Goal: Transaction & Acquisition: Purchase product/service

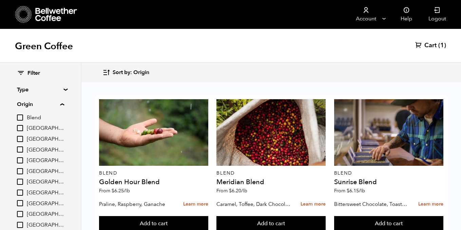
scroll to position [5, 0]
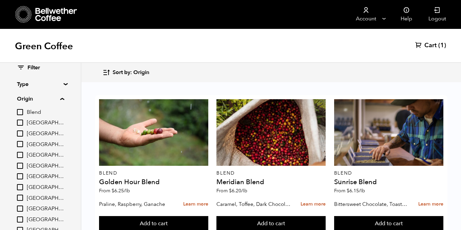
click at [431, 46] on span "Cart" at bounding box center [430, 45] width 12 height 8
click at [435, 47] on span "Cart" at bounding box center [430, 45] width 12 height 8
click at [445, 46] on span "(1)" at bounding box center [442, 45] width 8 height 8
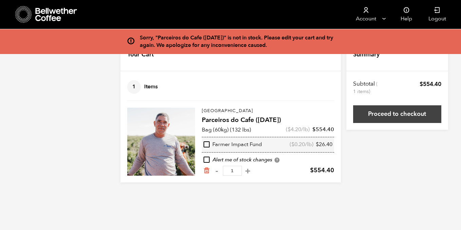
click at [368, 116] on link "Proceed to checkout" at bounding box center [397, 114] width 88 height 18
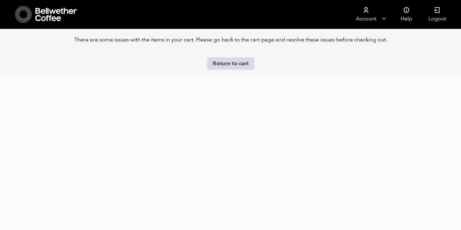
click at [235, 63] on link "Return to cart" at bounding box center [230, 63] width 47 height 12
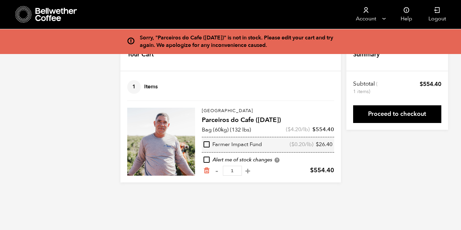
click at [399, 177] on div "Sorry, "Parceiros do Cafe (JUL 24)" is not in stock. Please edit your cart and …" at bounding box center [230, 110] width 461 height 143
click at [207, 171] on icon "Remove from cart" at bounding box center [206, 170] width 7 height 7
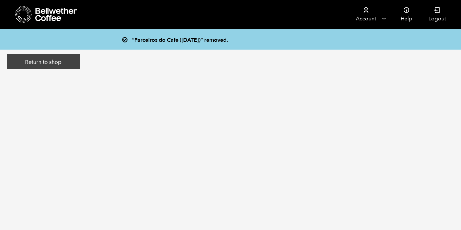
click at [23, 66] on link "Return to shop" at bounding box center [43, 62] width 73 height 16
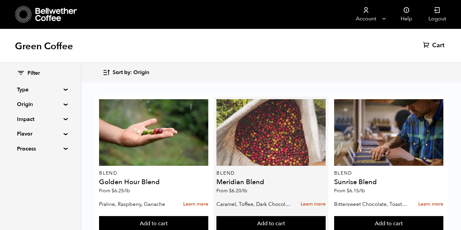
click at [258, 145] on div at bounding box center [270, 132] width 109 height 66
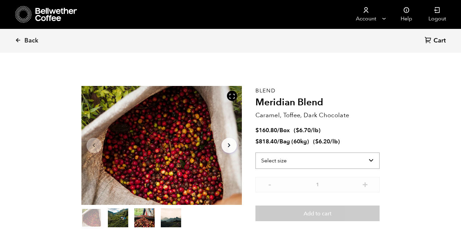
scroll to position [295, 290]
click at [343, 161] on select "Select size Bag (60kg) (132 lbs) Box (24 lbs)" at bounding box center [317, 160] width 125 height 16
select select "bag-3"
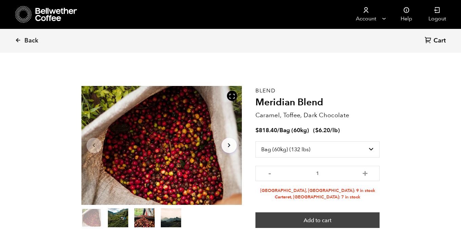
click at [341, 216] on button "Add to cart" at bounding box center [317, 220] width 125 height 16
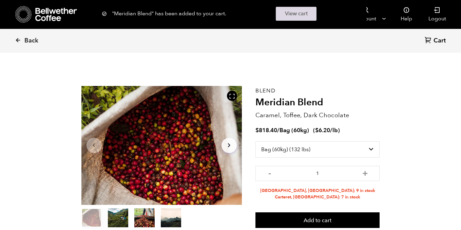
click at [299, 14] on link "View cart" at bounding box center [296, 14] width 41 height 14
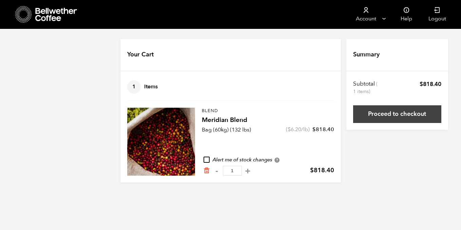
click at [378, 120] on link "Proceed to checkout" at bounding box center [397, 114] width 88 height 18
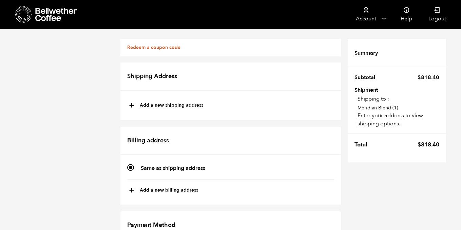
scroll to position [33, 0]
click at [187, 100] on button "+ Add a new shipping address" at bounding box center [166, 106] width 74 height 12
type input "New address"
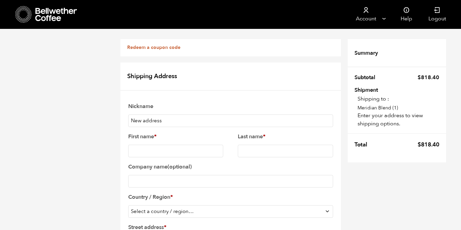
click at [166, 145] on input "First name *" at bounding box center [175, 151] width 95 height 13
click at [199, 205] on select "Select a country / region… [GEOGRAPHIC_DATA] [GEOGRAPHIC_DATA] [GEOGRAPHIC_DATA…" at bounding box center [230, 211] width 205 height 13
click at [211, 207] on span "[GEOGRAPHIC_DATA]" at bounding box center [231, 213] width 196 height 13
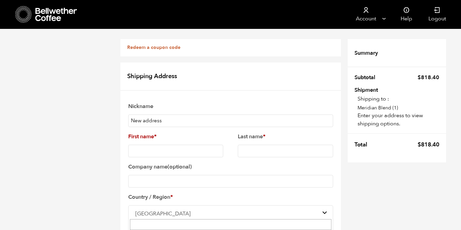
select select "US"
paste input "[STREET_ADDRESS][PERSON_NAME] on Google Maps [GEOGRAPHIC_DATA]"
drag, startPoint x: 207, startPoint y: 151, endPoint x: 170, endPoint y: 149, distance: 37.0
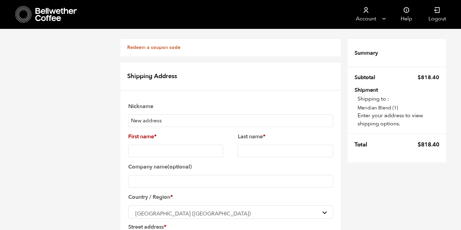
drag, startPoint x: 183, startPoint y: 152, endPoint x: 170, endPoint y: 151, distance: 12.6
drag, startPoint x: 194, startPoint y: 152, endPoint x: 169, endPoint y: 149, distance: 25.2
type input "[STREET_ADDRESS][PERSON_NAME]"
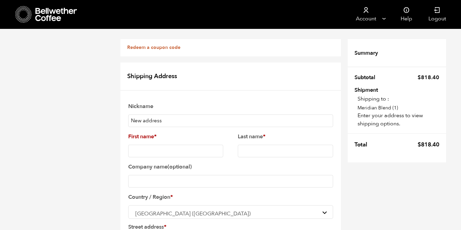
paste input "Green Bay"
type input "Green Bay"
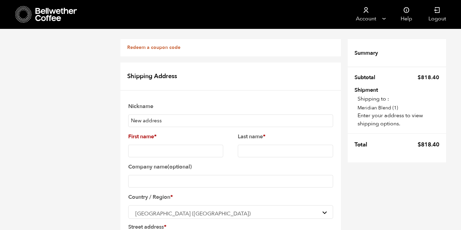
drag, startPoint x: 185, startPoint y: 152, endPoint x: 169, endPoint y: 152, distance: 15.9
type input "[STREET_ADDRESS][PERSON_NAME]"
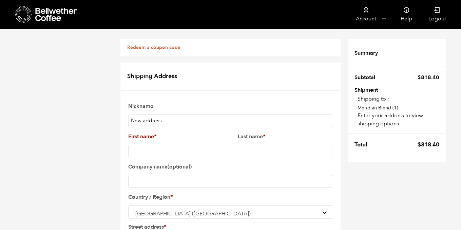
type input "wi"
select select "WI"
paste input "54301"
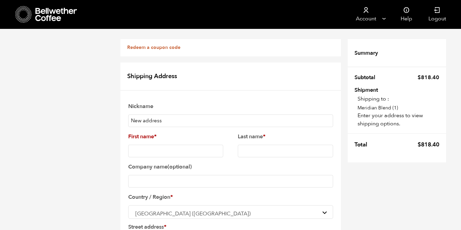
type input "54301"
click at [395, 110] on p "Meridian Blend (1)" at bounding box center [399, 107] width 82 height 7
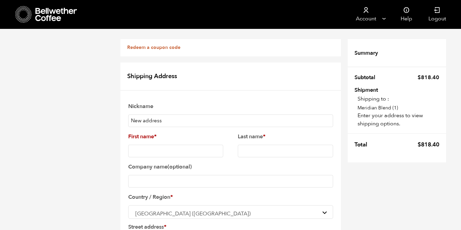
click at [192, 145] on input "First name *" at bounding box center [175, 151] width 95 height 13
type input "allie"
click at [243, 145] on input "Last name *" at bounding box center [285, 151] width 95 height 13
type input "[PERSON_NAME]"
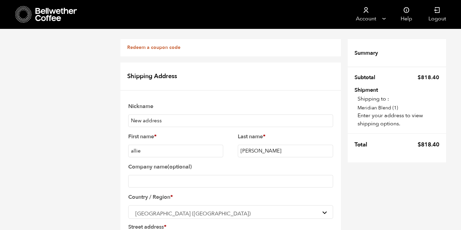
scroll to position [16, 0]
drag, startPoint x: 165, startPoint y: 106, endPoint x: 118, endPoint y: 102, distance: 46.3
type input "[PERSON_NAME]'s"
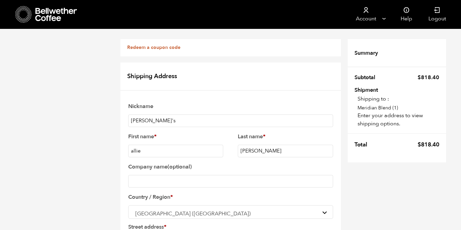
scroll to position [226, 0]
type input "7193316101"
select select "CA"
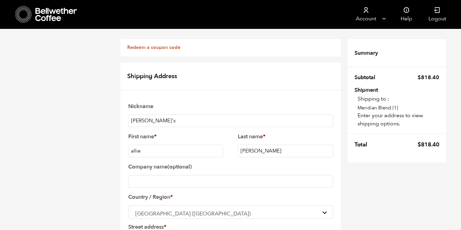
type input "[EMAIL_ADDRESS][DOMAIN_NAME]"
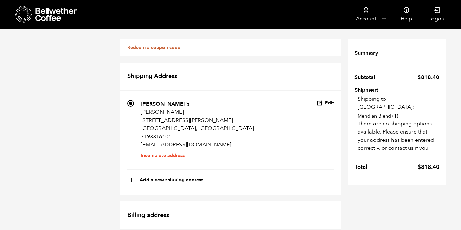
scroll to position [22, 0]
click at [323, 100] on button "Edit" at bounding box center [326, 103] width 18 height 6
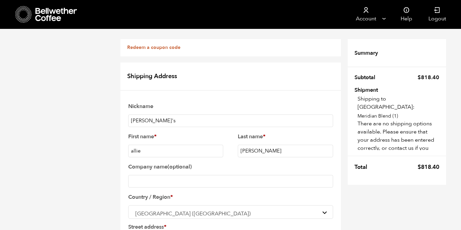
type input "wi"
select select "WI"
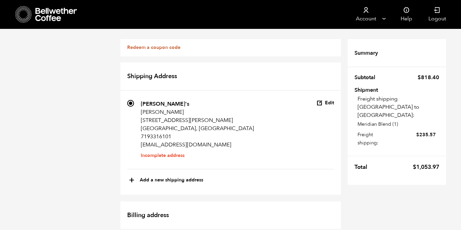
scroll to position [0, 0]
